Goal: Task Accomplishment & Management: Complete application form

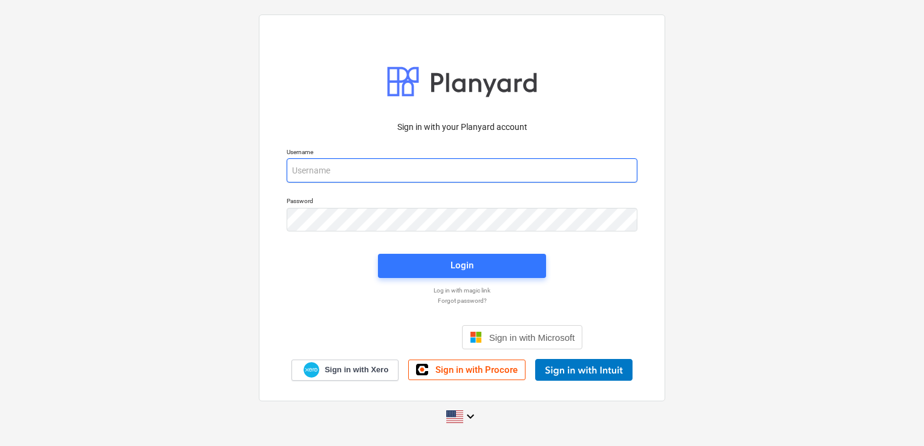
click at [359, 175] on input "email" at bounding box center [462, 170] width 351 height 24
click at [358, 175] on input "email" at bounding box center [462, 170] width 351 height 24
